Goal: Find specific page/section: Find specific page/section

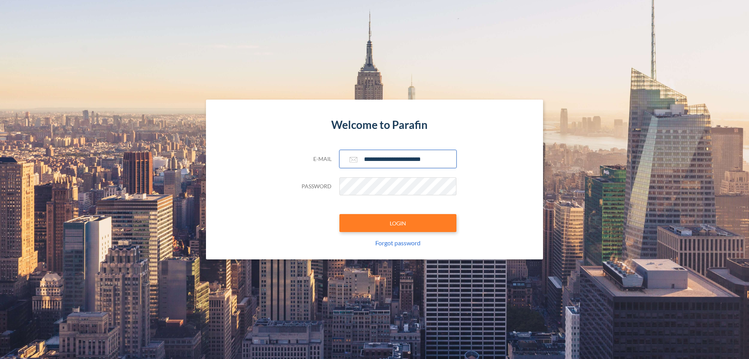
type input "**********"
click at [398, 223] on button "LOGIN" at bounding box center [397, 223] width 117 height 18
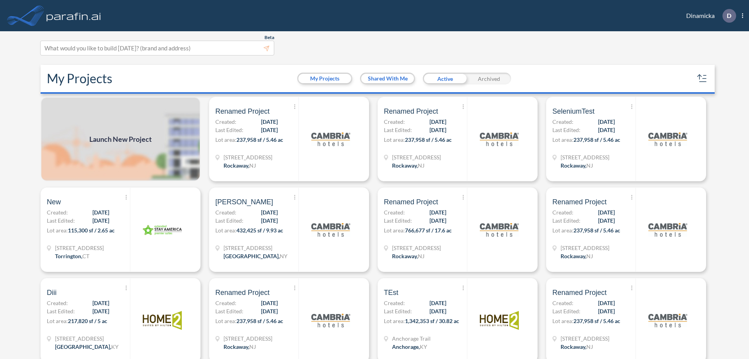
scroll to position [2, 0]
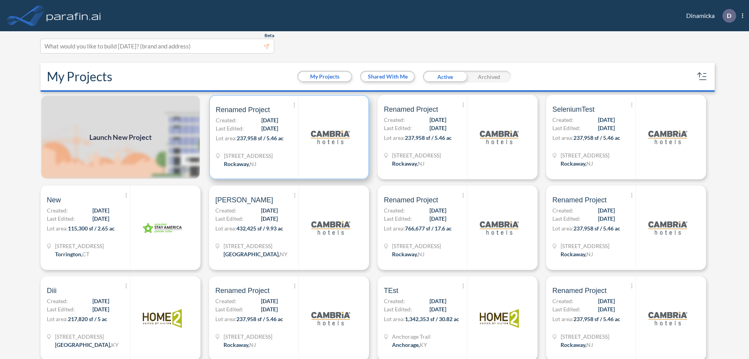
click at [288, 137] on p "Lot area: 237,958 sf / 5.46 ac" at bounding box center [257, 139] width 83 height 11
